Goal: Obtain resource: Download file/media

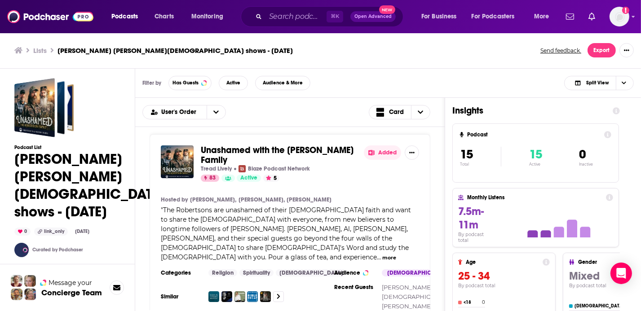
click at [610, 53] on button "Export" at bounding box center [602, 50] width 28 height 14
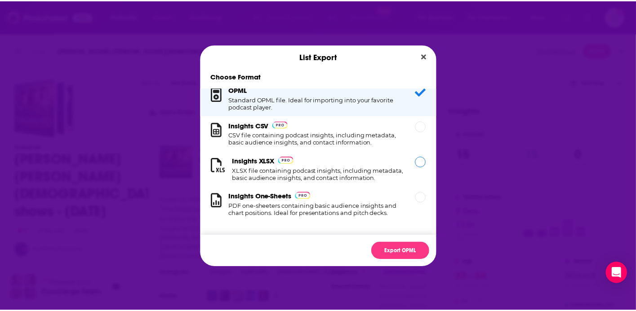
scroll to position [17, 0]
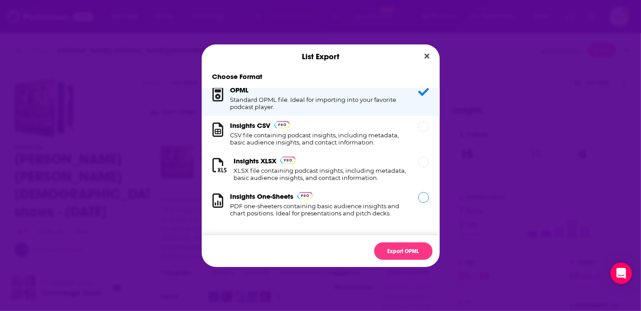
click at [422, 203] on div "Insights One-Sheets PDF one-sheeters containing basic audience insights and cha…" at bounding box center [321, 204] width 238 height 35
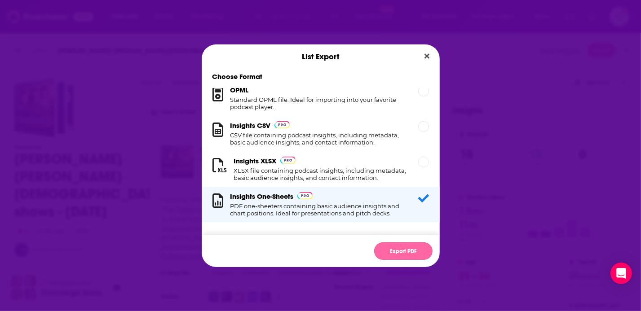
click at [401, 255] on button "Export PDF" at bounding box center [403, 252] width 58 height 18
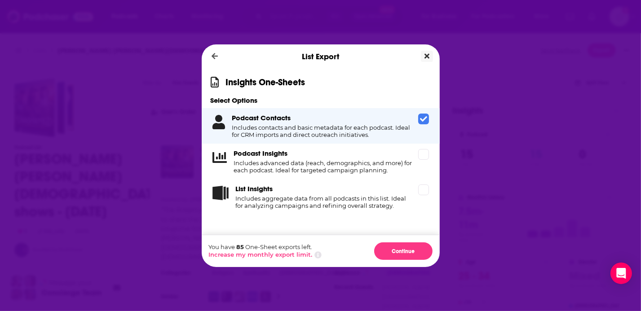
click at [426, 53] on icon "Close" at bounding box center [427, 56] width 5 height 7
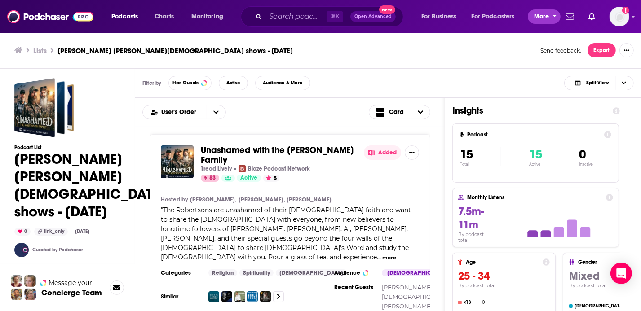
click at [537, 20] on span "More" at bounding box center [541, 16] width 15 height 13
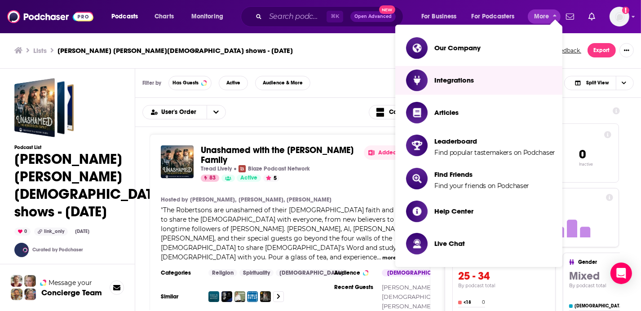
click at [312, 66] on div "Lists Andrews McMeel - Christian shows - Oct 6, 2025 Send feedback. Export" at bounding box center [320, 50] width 641 height 36
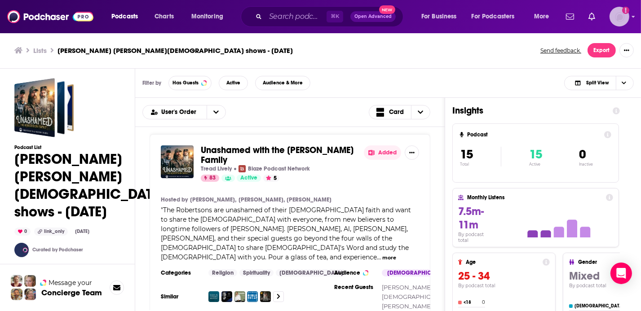
click at [633, 19] on icon "Show profile menu" at bounding box center [634, 16] width 4 height 5
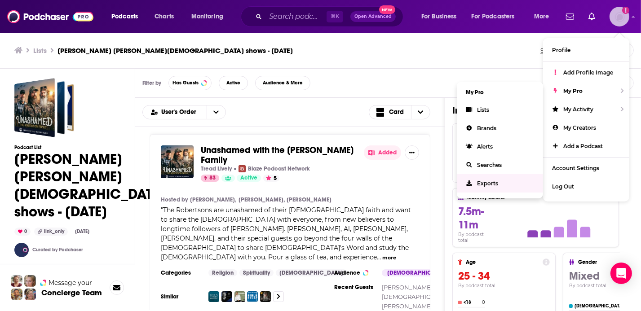
click at [512, 189] on link "Exports" at bounding box center [500, 183] width 86 height 18
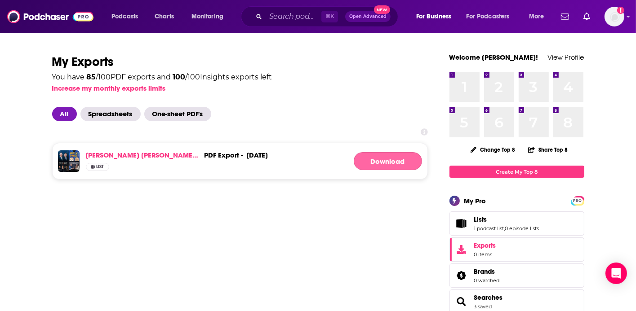
click at [379, 165] on button "Download" at bounding box center [388, 161] width 68 height 18
click at [628, 17] on icon "Show profile menu" at bounding box center [628, 17] width 3 height 2
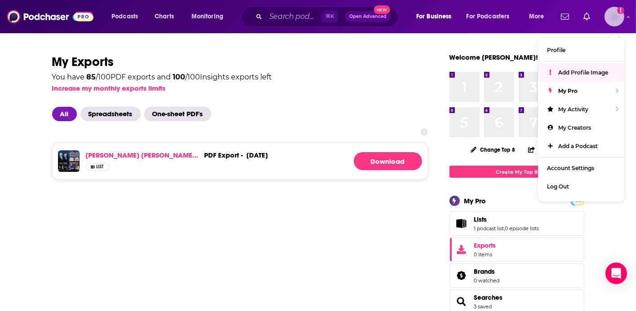
click at [581, 73] on span "Add Profile Image" at bounding box center [583, 72] width 50 height 7
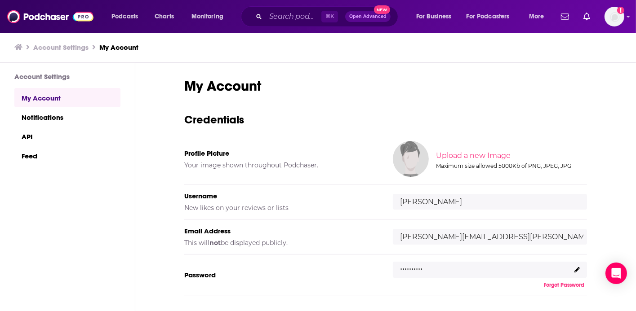
click at [493, 240] on input "olivia.charlson@andrewsmcmeel.com" at bounding box center [490, 237] width 194 height 16
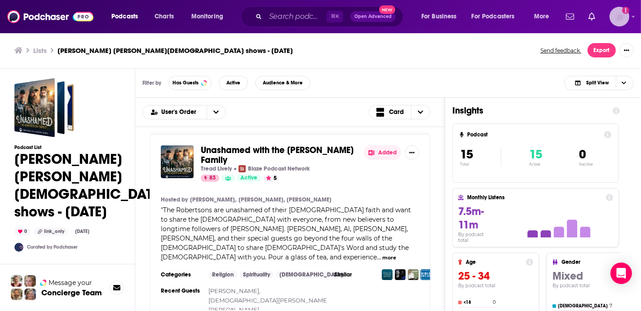
click at [633, 19] on icon "Show profile menu" at bounding box center [634, 16] width 4 height 5
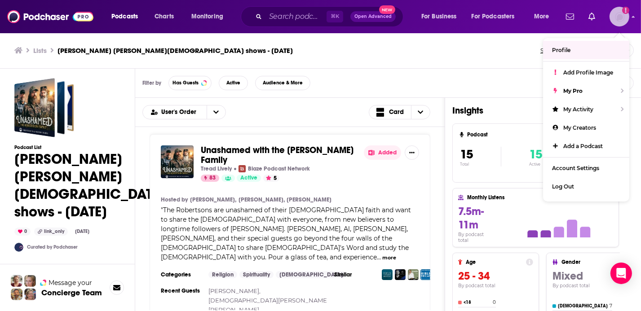
click at [619, 21] on img "Logged in as ocharlson" at bounding box center [620, 17] width 20 height 20
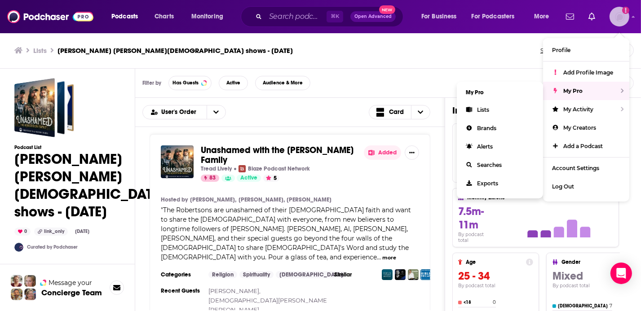
click at [605, 94] on div "My Pro" at bounding box center [586, 91] width 86 height 18
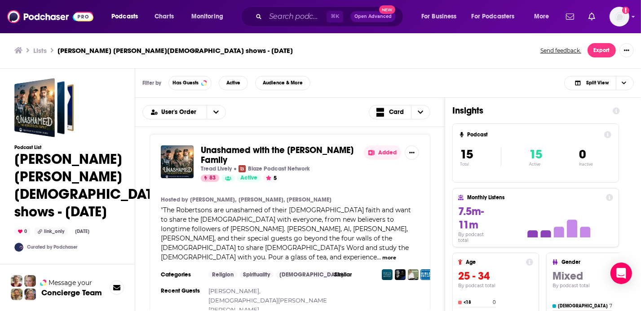
click at [629, 18] on div "Podcasts Charts Monitoring ⌘ K Open Advanced New For Business For Podcasters Mo…" at bounding box center [320, 16] width 641 height 33
click at [631, 18] on div "Podcasts Charts Monitoring ⌘ K Open Advanced New For Business For Podcasters Mo…" at bounding box center [320, 16] width 641 height 33
click at [632, 17] on icon "Show profile menu" at bounding box center [633, 17] width 3 height 2
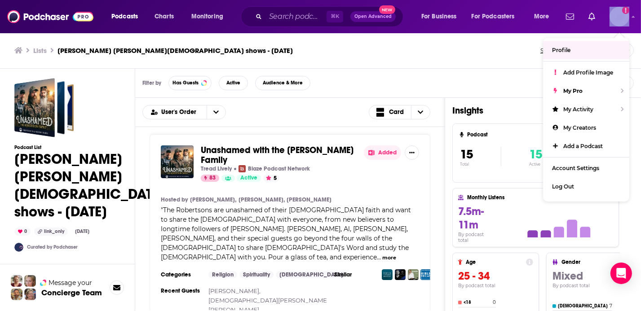
click at [598, 51] on link "Profile" at bounding box center [586, 50] width 86 height 18
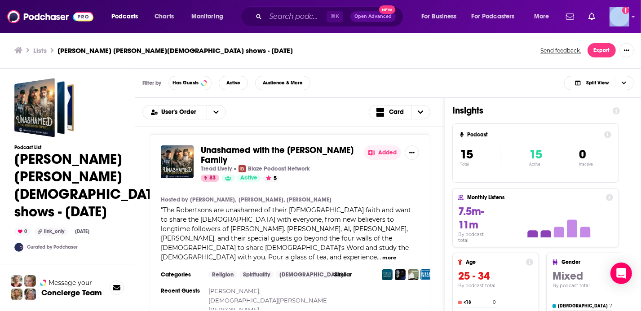
click at [246, 148] on span "Unashamed with the [PERSON_NAME] Family" at bounding box center [277, 155] width 153 height 21
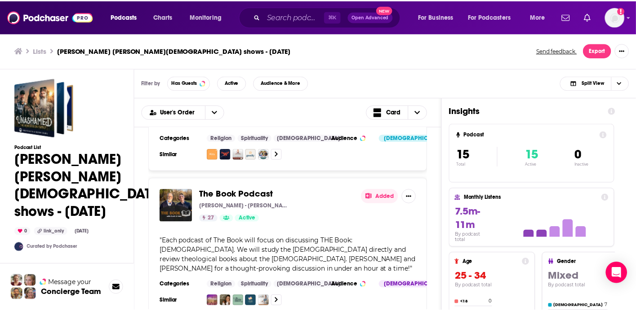
scroll to position [2177, 0]
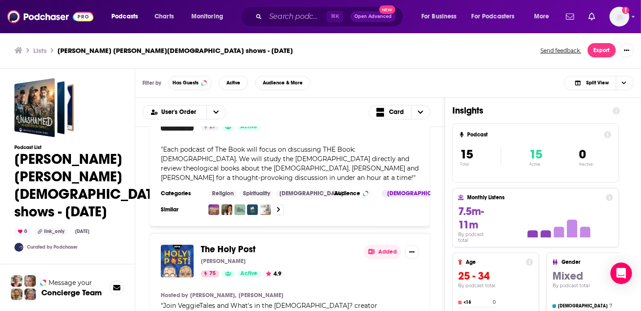
click at [233, 244] on span "The Holy Post" at bounding box center [228, 249] width 55 height 11
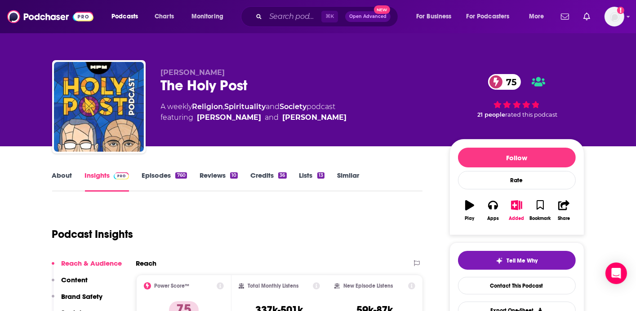
click at [70, 178] on link "About" at bounding box center [62, 181] width 20 height 21
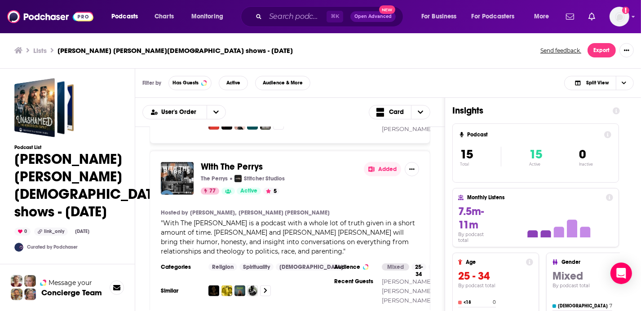
scroll to position [504, 0]
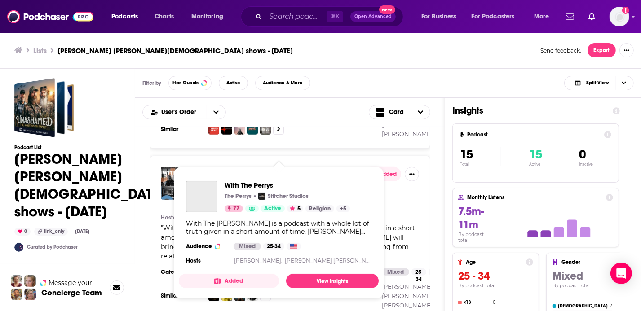
click at [216, 166] on span "With The Perrys" at bounding box center [232, 171] width 62 height 11
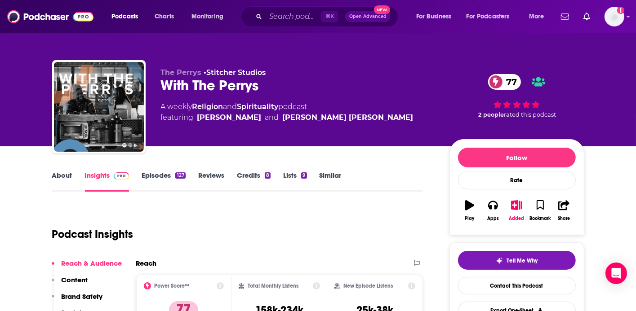
click at [57, 179] on link "About" at bounding box center [62, 181] width 20 height 21
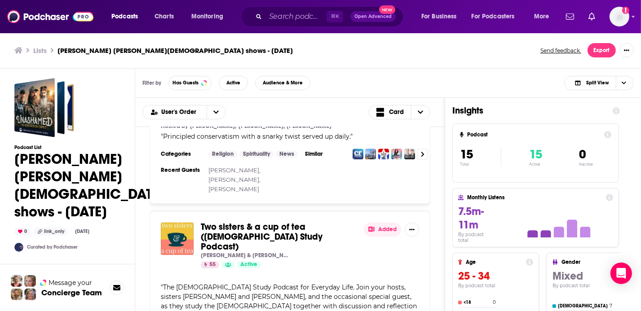
scroll to position [1885, 0]
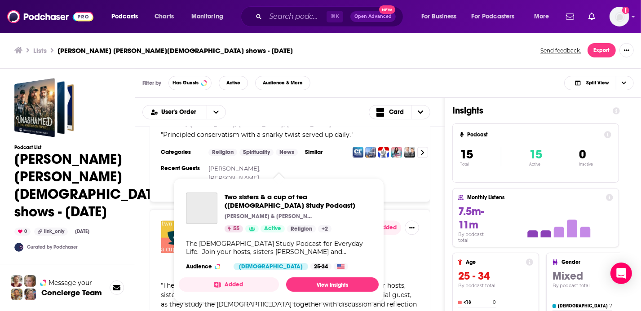
click at [281, 220] on span "Two sisters & a cup of tea ([DEMOGRAPHIC_DATA] Study Podcast)" at bounding box center [262, 235] width 122 height 31
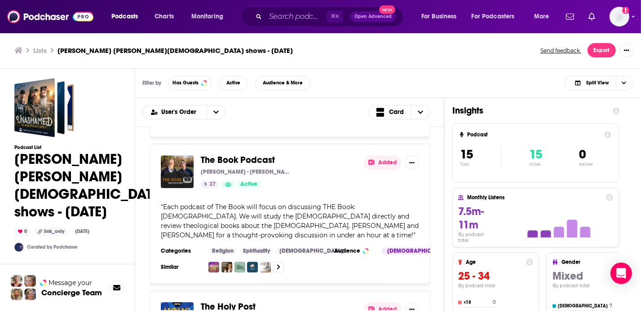
scroll to position [2154, 0]
